Goal: Task Accomplishment & Management: Manage account settings

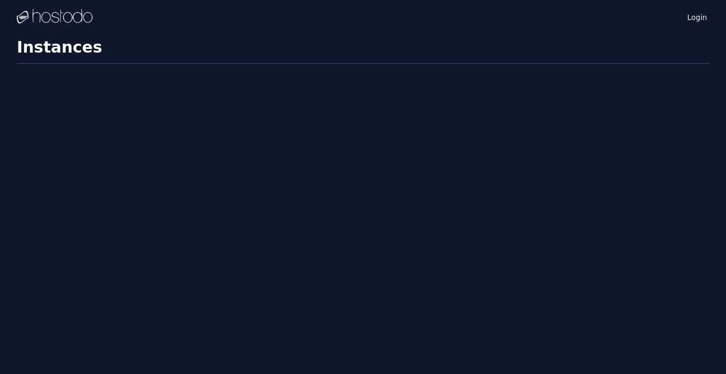
click at [694, 23] on div "Login" at bounding box center [689, 17] width 41 height 14
click at [696, 16] on link "Login" at bounding box center [697, 17] width 24 height 14
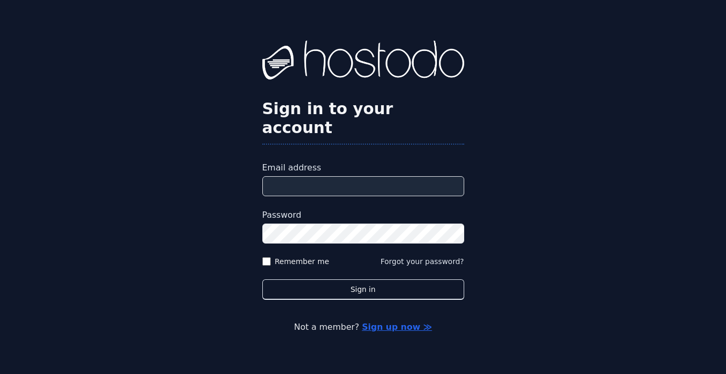
type input "**********"
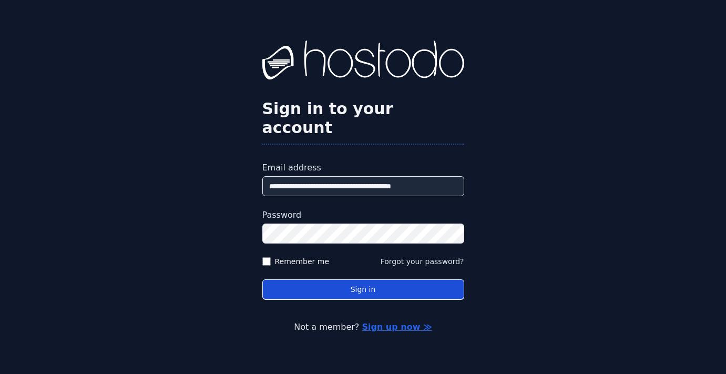
click at [395, 279] on button "Sign in" at bounding box center [363, 289] width 202 height 21
click at [408, 279] on button "Sign in" at bounding box center [363, 289] width 202 height 21
click at [436, 289] on button "Sign in" at bounding box center [363, 289] width 202 height 21
click at [434, 279] on button "Sign in" at bounding box center [363, 289] width 202 height 21
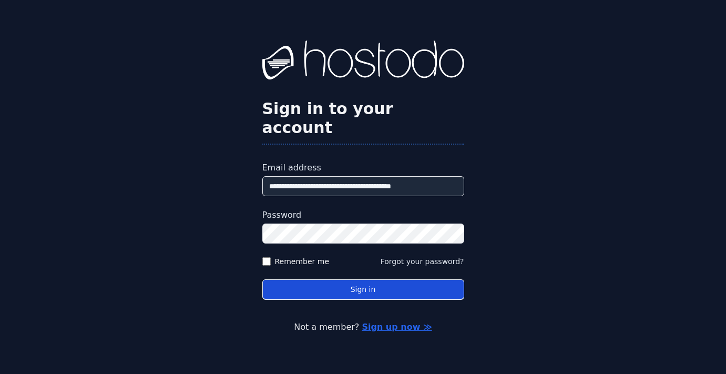
click at [373, 279] on button "Sign in" at bounding box center [363, 289] width 202 height 21
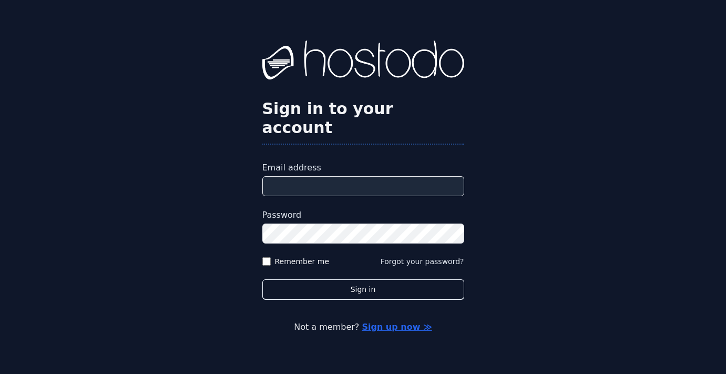
type input "**********"
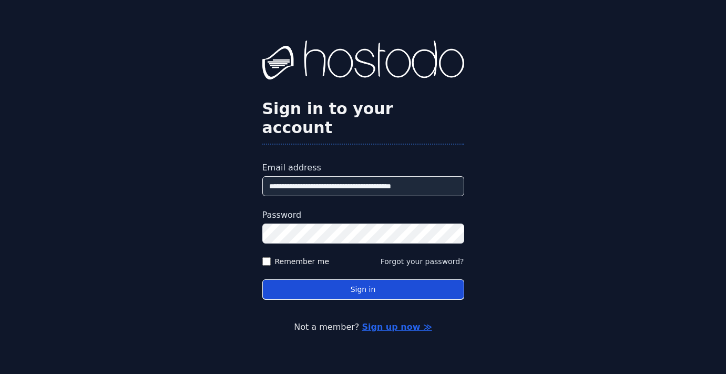
click at [446, 288] on button "Sign in" at bounding box center [363, 289] width 202 height 21
click at [399, 282] on button "Sign in" at bounding box center [363, 289] width 202 height 21
click at [390, 281] on button "Sign in" at bounding box center [363, 289] width 202 height 21
click at [378, 279] on button "Sign in" at bounding box center [363, 289] width 202 height 21
